Goal: Task Accomplishment & Management: Manage account settings

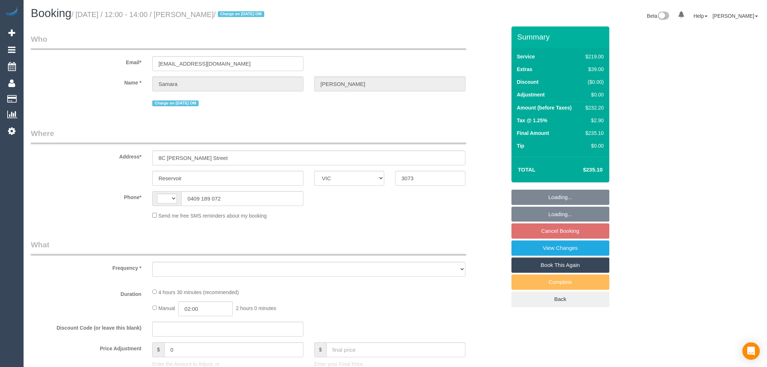
select select "VIC"
select select "string:AU"
select select "object:537"
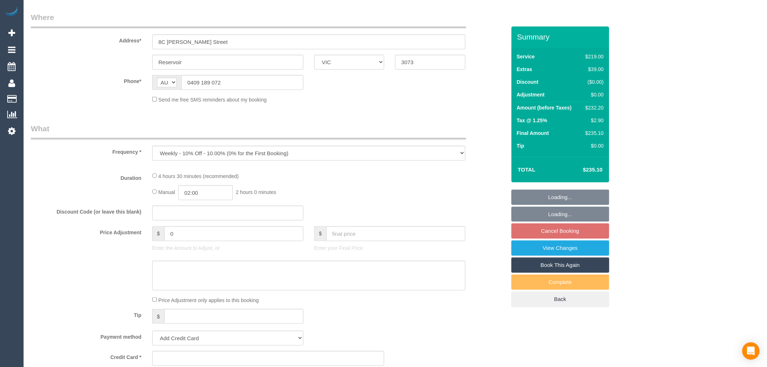
select select "string:stripe-pm_1QwjX02GScqysDRVSKX0UB97"
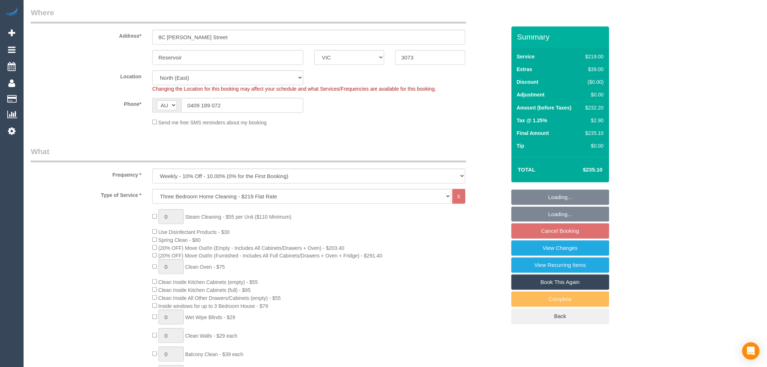
select select "number:30"
select select "number:14"
select select "number:19"
select select "number:22"
select select "number:34"
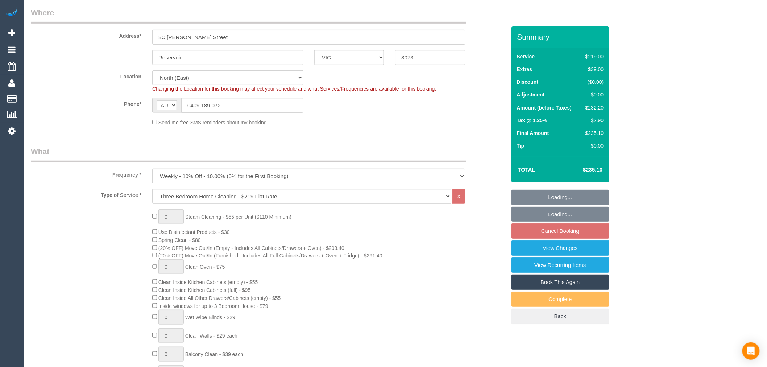
select select "number:26"
select select "object:1420"
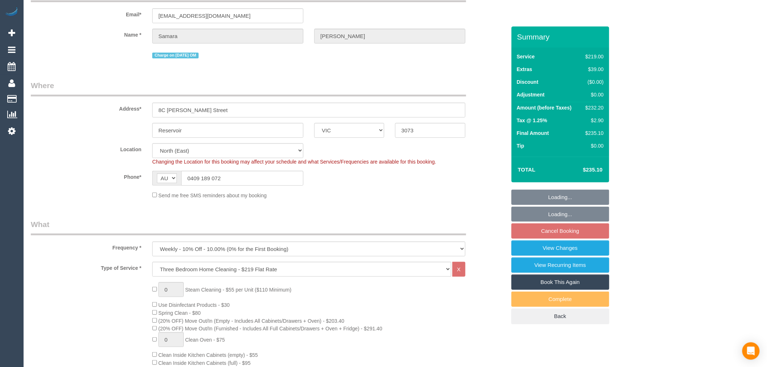
scroll to position [40, 0]
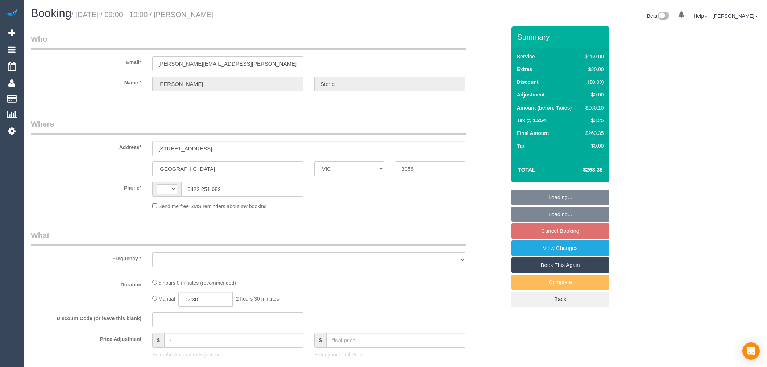
select select "VIC"
select select "string:AU"
select select "object:528"
select select "string:stripe-pm_1Hlk622GScqysDRVC207KO6v"
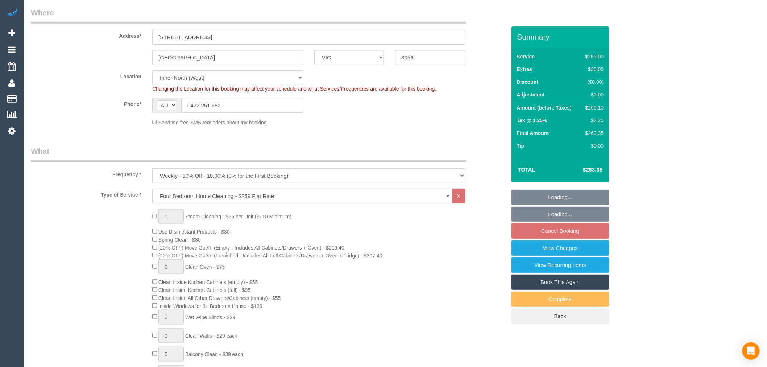
select select "number:32"
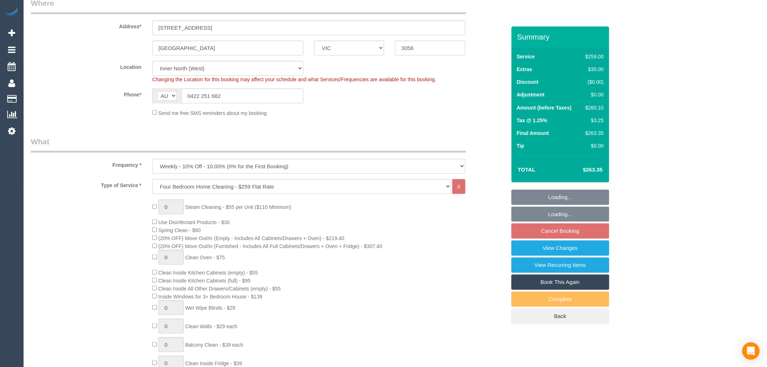
select select "object:1651"
